Goal: Information Seeking & Learning: Learn about a topic

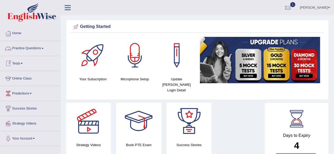
click at [25, 47] on link "Practice Questions" at bounding box center [30, 47] width 60 height 13
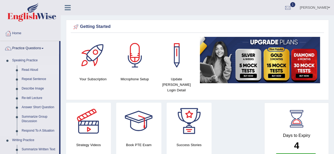
click at [25, 66] on link "Read Aloud" at bounding box center [39, 69] width 40 height 9
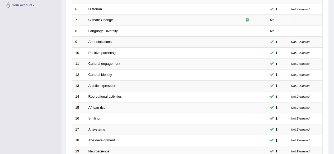
scroll to position [192, 0]
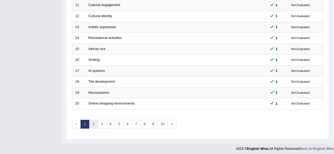
click at [93, 121] on link "2" at bounding box center [93, 124] width 9 height 9
